Goal: Task Accomplishment & Management: Use online tool/utility

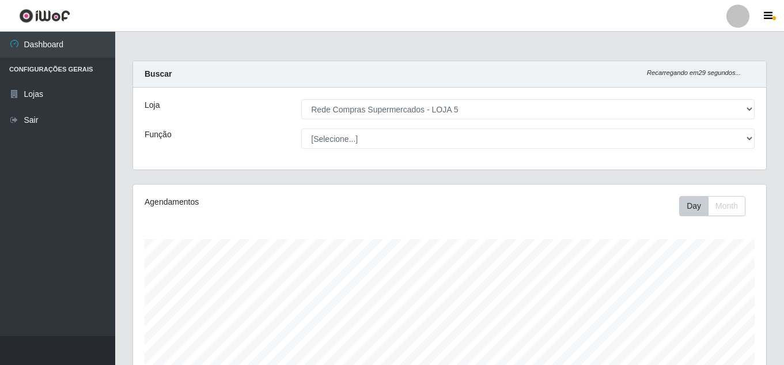
select select "397"
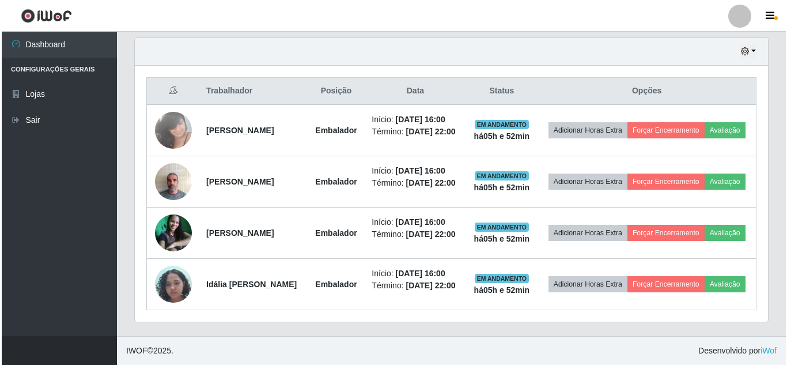
scroll to position [239, 633]
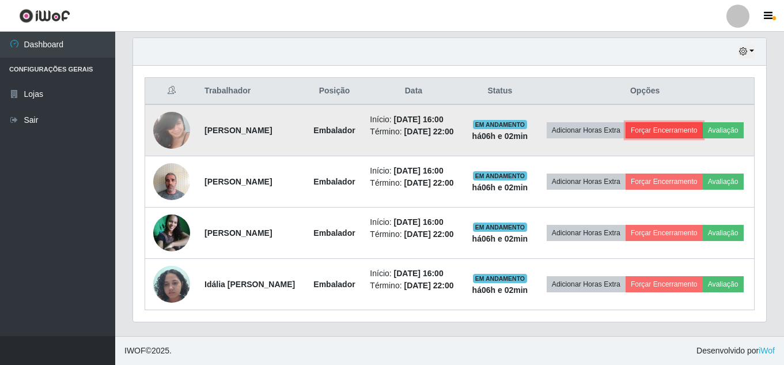
click at [690, 122] on button "Forçar Encerramento" at bounding box center [664, 130] width 77 height 16
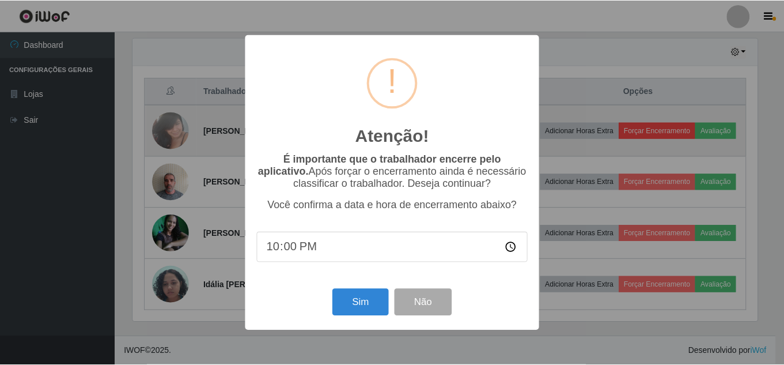
scroll to position [239, 627]
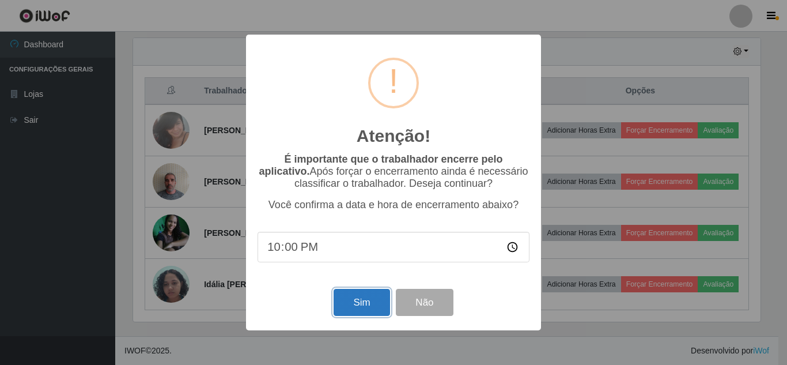
click at [353, 304] on button "Sim" at bounding box center [362, 302] width 56 height 27
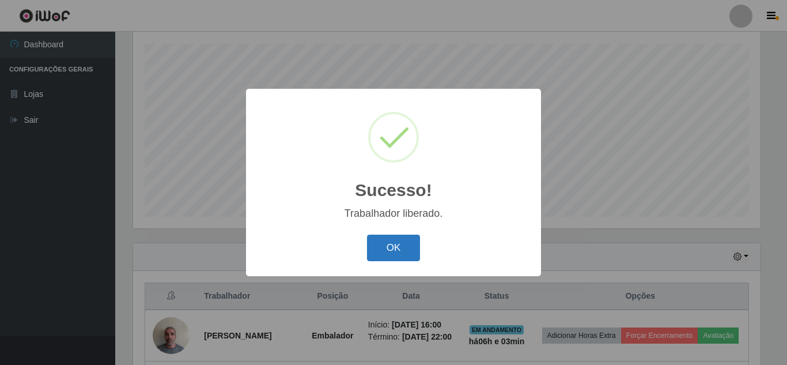
click at [402, 251] on button "OK" at bounding box center [394, 247] width 54 height 27
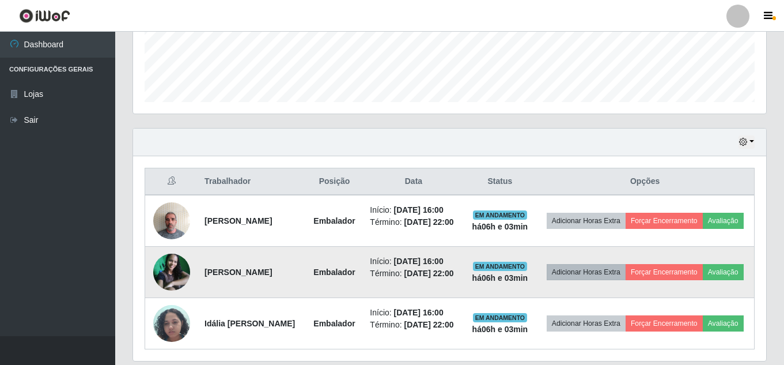
scroll to position [311, 0]
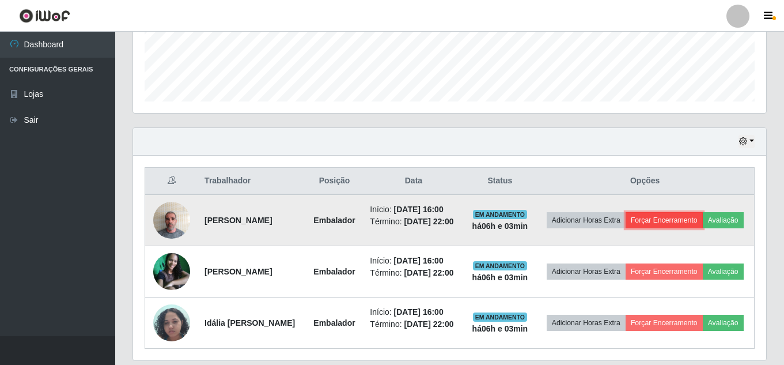
click at [703, 218] on button "Forçar Encerramento" at bounding box center [664, 220] width 77 height 16
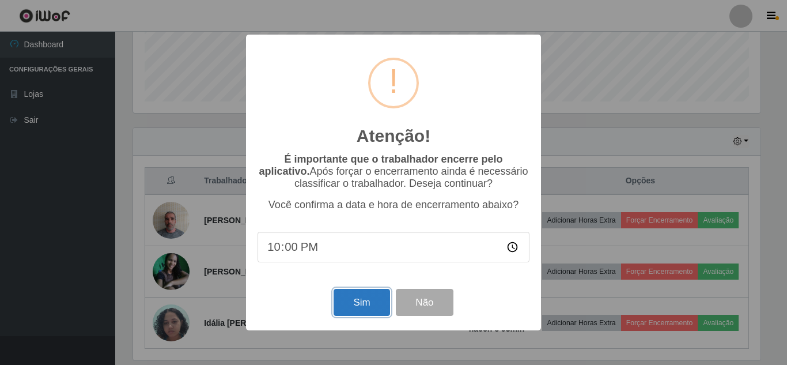
click at [362, 308] on button "Sim" at bounding box center [362, 302] width 56 height 27
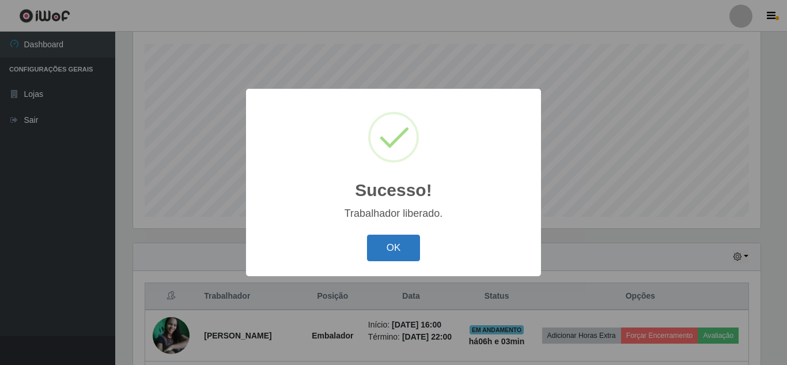
click at [405, 244] on button "OK" at bounding box center [394, 247] width 54 height 27
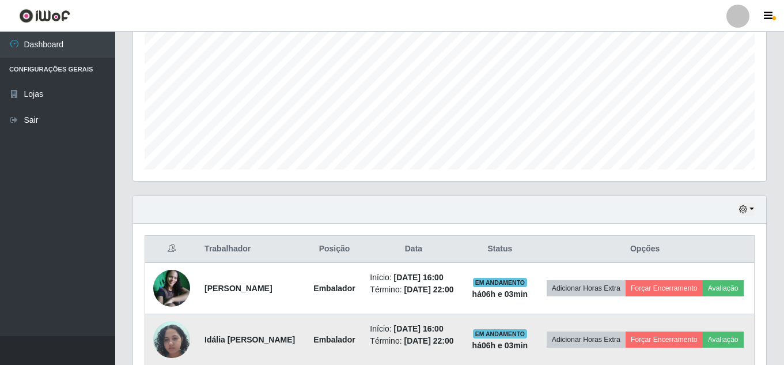
scroll to position [315, 0]
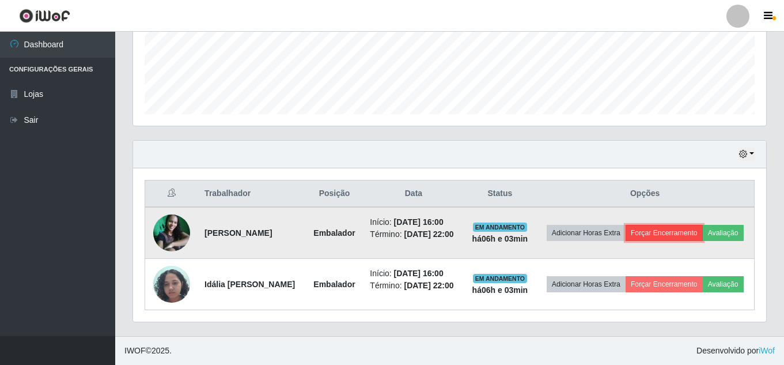
click at [686, 225] on button "Forçar Encerramento" at bounding box center [664, 233] width 77 height 16
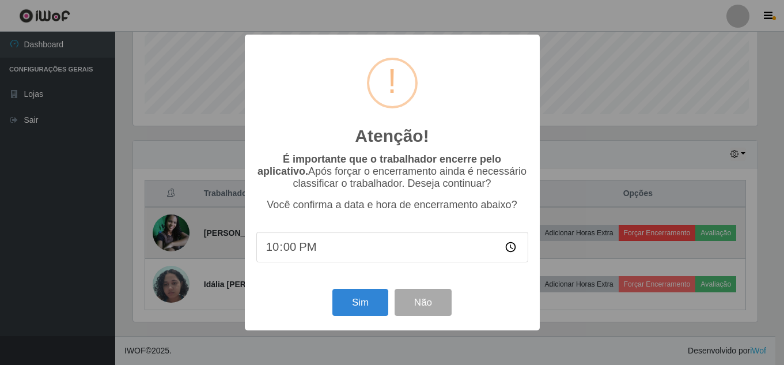
scroll to position [239, 627]
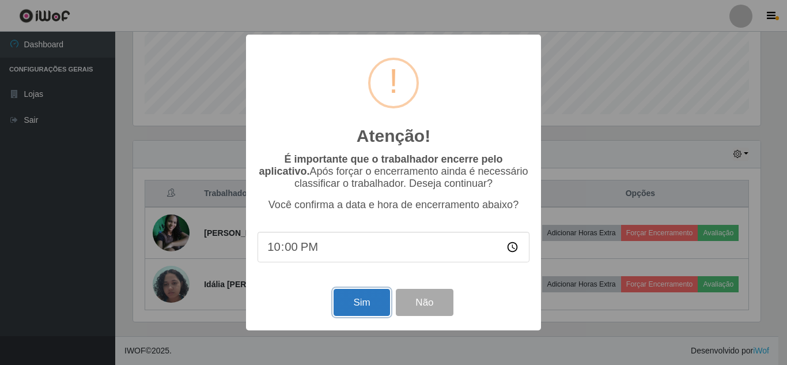
click at [364, 296] on button "Sim" at bounding box center [362, 302] width 56 height 27
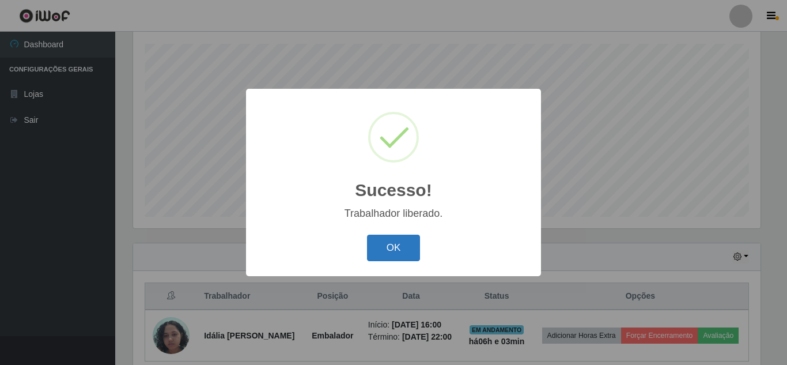
click at [395, 256] on button "OK" at bounding box center [394, 247] width 54 height 27
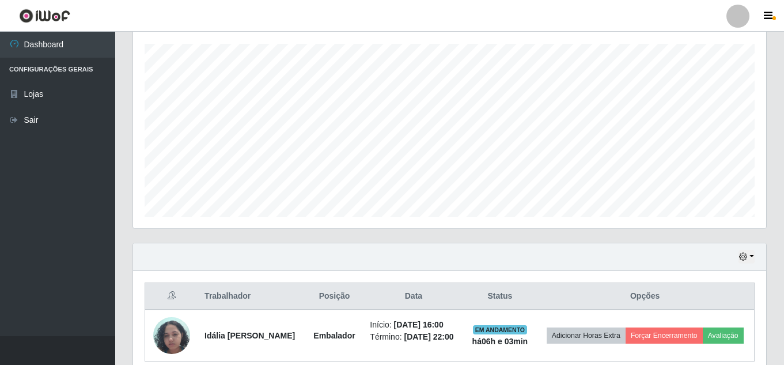
scroll to position [255, 0]
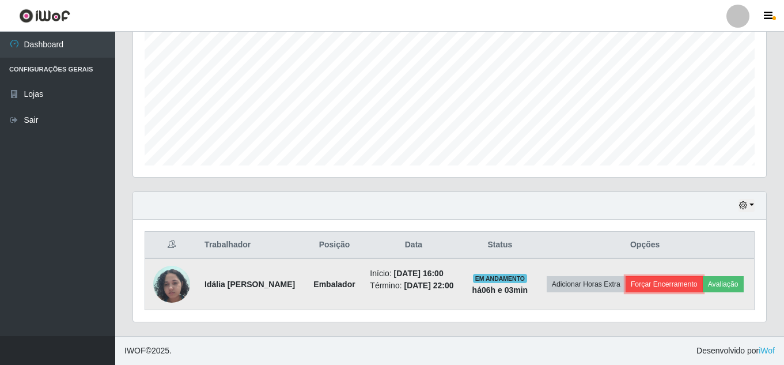
click at [690, 276] on button "Forçar Encerramento" at bounding box center [664, 284] width 77 height 16
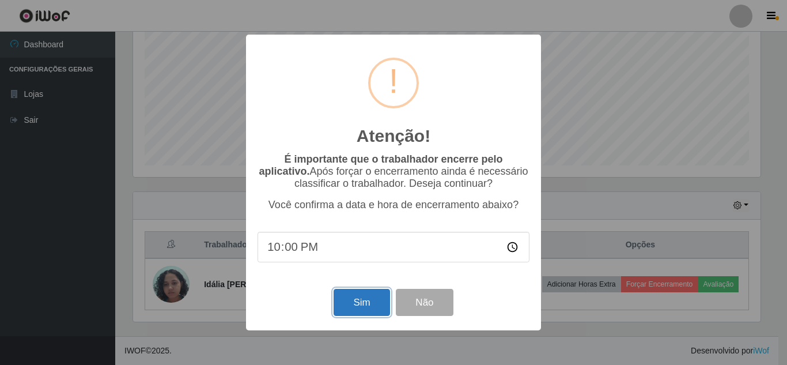
click at [361, 308] on button "Sim" at bounding box center [362, 302] width 56 height 27
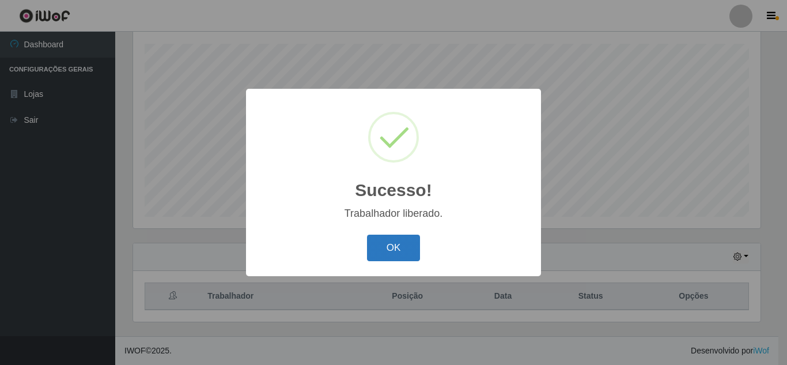
click at [380, 245] on button "OK" at bounding box center [394, 247] width 54 height 27
